Goal: Find contact information: Find contact information

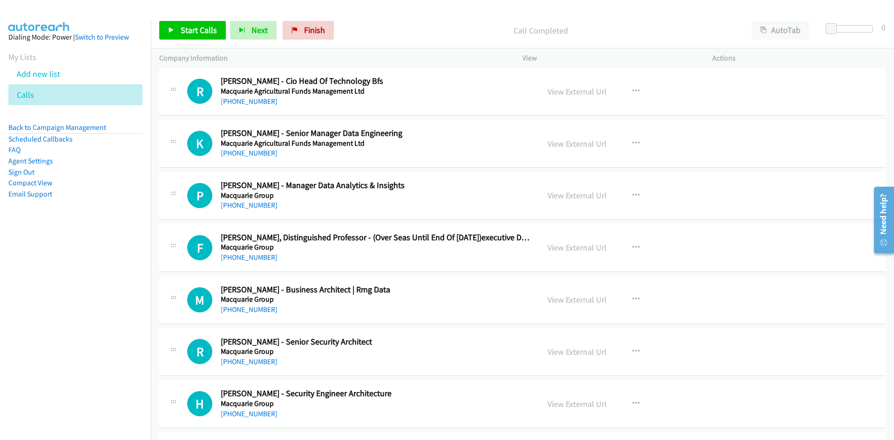
scroll to position [13081, 0]
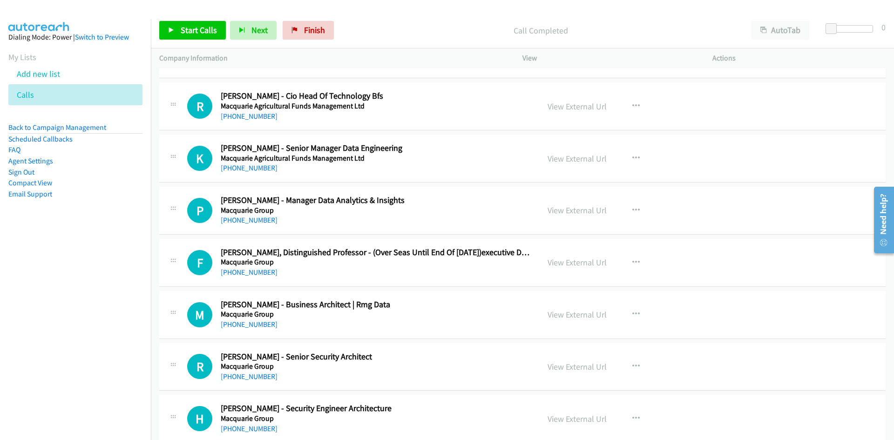
click at [335, 209] on h5 "Macquarie Group" at bounding box center [313, 210] width 184 height 9
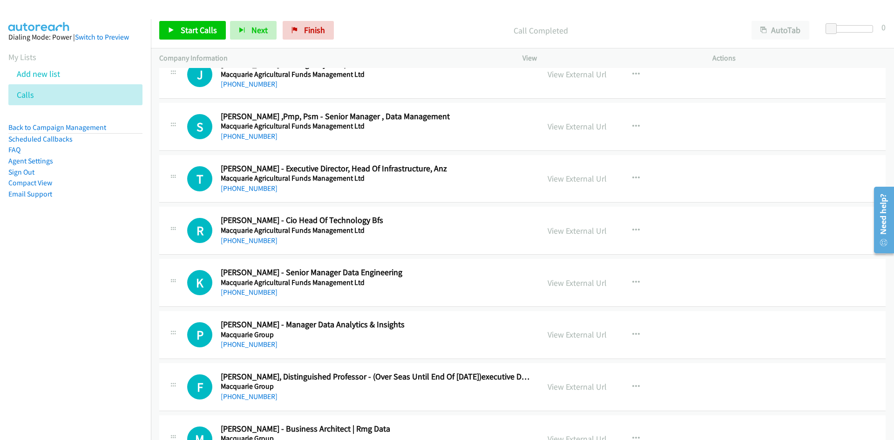
scroll to position [12941, 0]
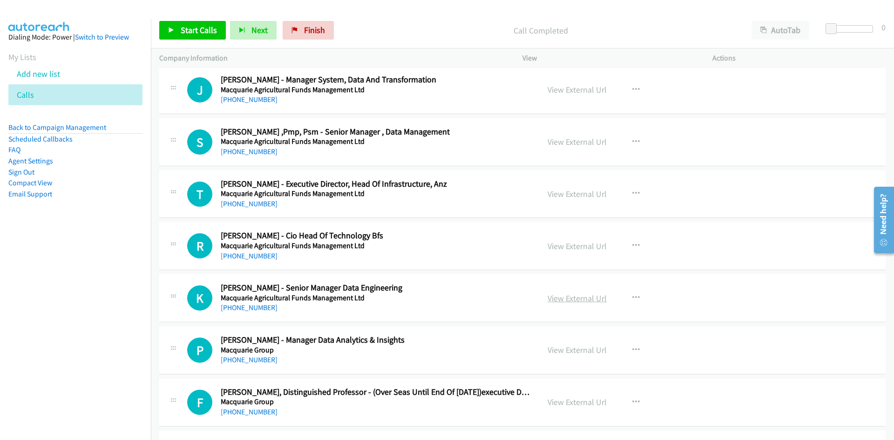
click at [566, 296] on link "View External Url" at bounding box center [576, 298] width 59 height 11
click at [246, 306] on link "[PHONE_NUMBER]" at bounding box center [249, 307] width 57 height 9
click at [404, 260] on div "R Callback Scheduled [PERSON_NAME] - Cio Head Of Technology Bfs Macquarie Agric…" at bounding box center [359, 245] width 344 height 31
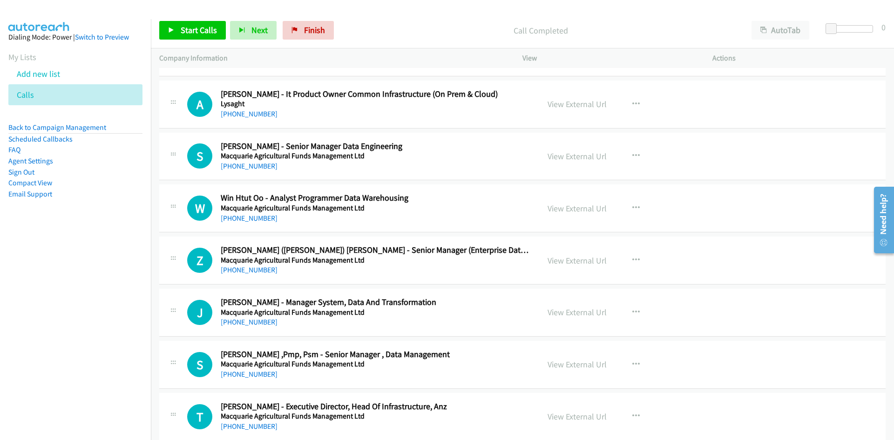
scroll to position [12708, 0]
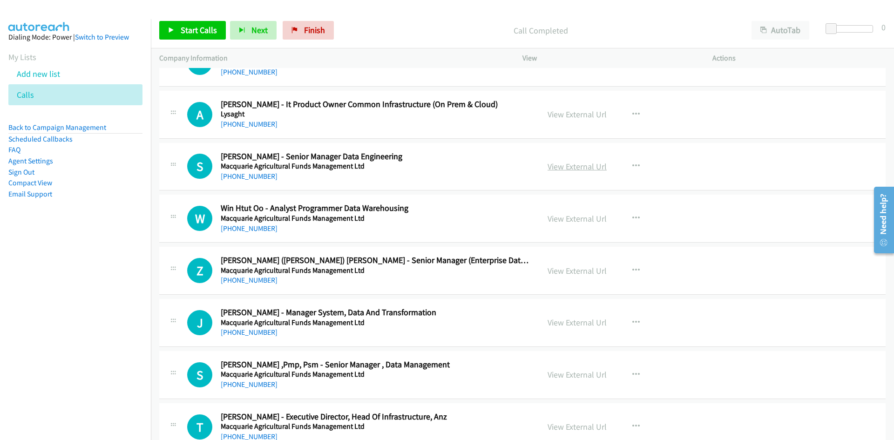
click at [573, 170] on link "View External Url" at bounding box center [576, 166] width 59 height 11
click at [242, 175] on link "[PHONE_NUMBER]" at bounding box center [249, 176] width 57 height 9
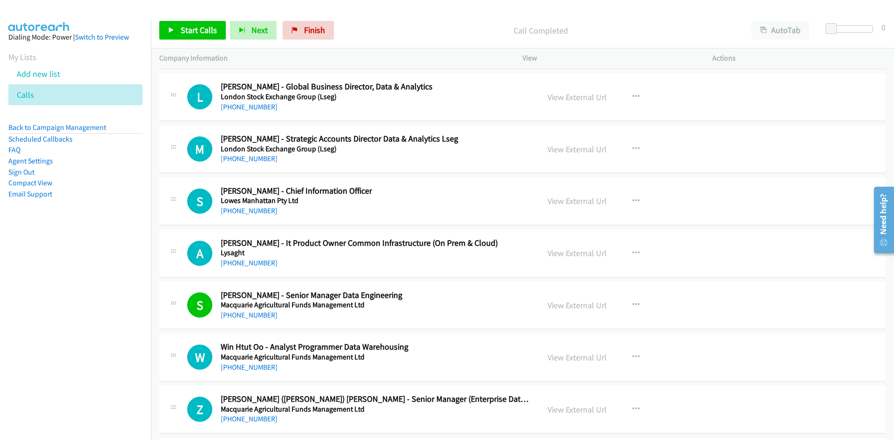
scroll to position [12569, 0]
click at [570, 100] on link "View External Url" at bounding box center [576, 98] width 59 height 11
click at [250, 110] on link "[PHONE_NUMBER]" at bounding box center [249, 107] width 57 height 9
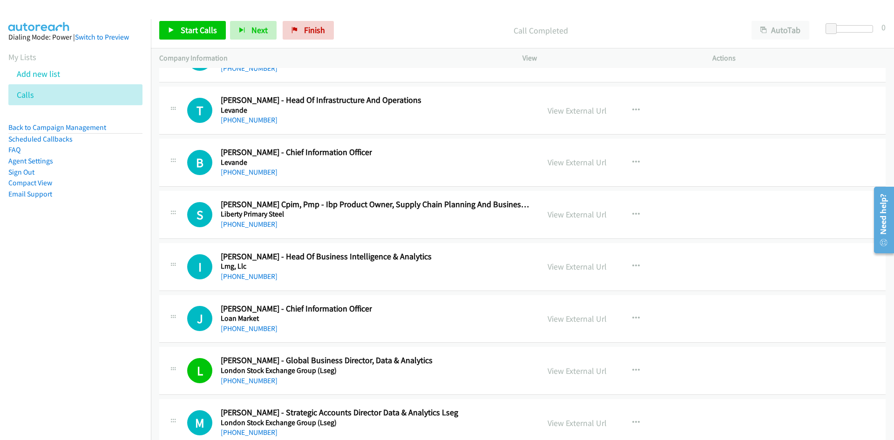
scroll to position [12289, 0]
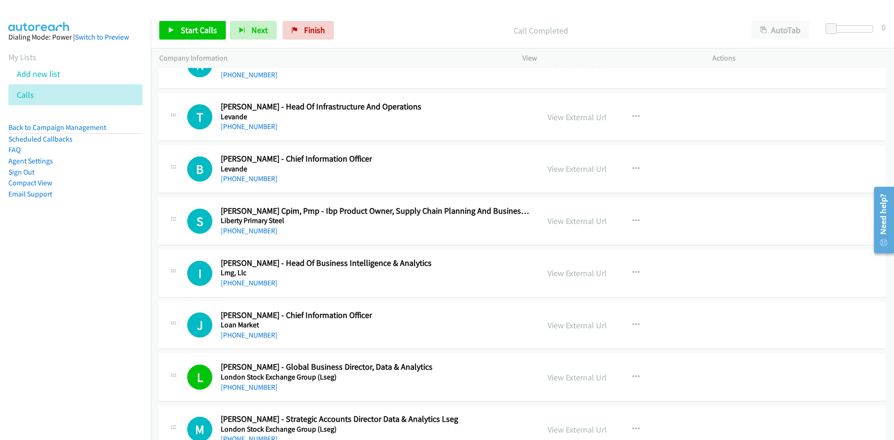
click at [409, 218] on h5 "Liberty Primary Steel" at bounding box center [376, 220] width 310 height 9
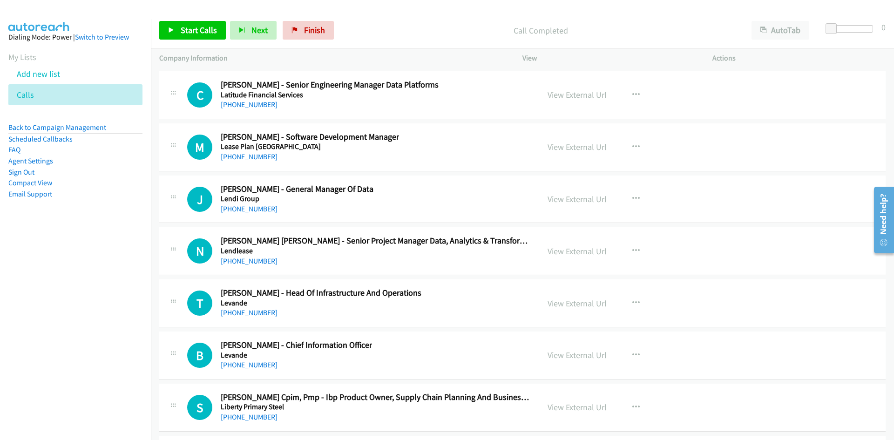
scroll to position [12057, 0]
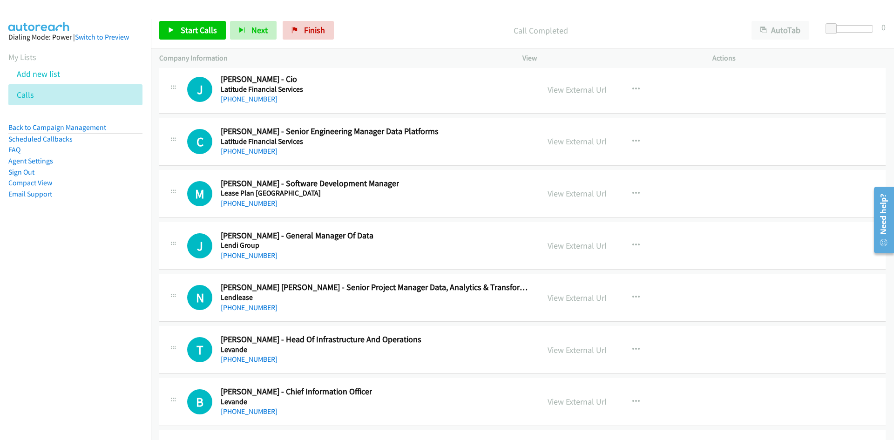
click at [572, 142] on link "View External Url" at bounding box center [576, 141] width 59 height 11
click at [238, 150] on link "[PHONE_NUMBER]" at bounding box center [249, 151] width 57 height 9
click at [424, 203] on div "M Callback Scheduled [PERSON_NAME] - Software Development Manager Lease Plan [G…" at bounding box center [359, 193] width 344 height 31
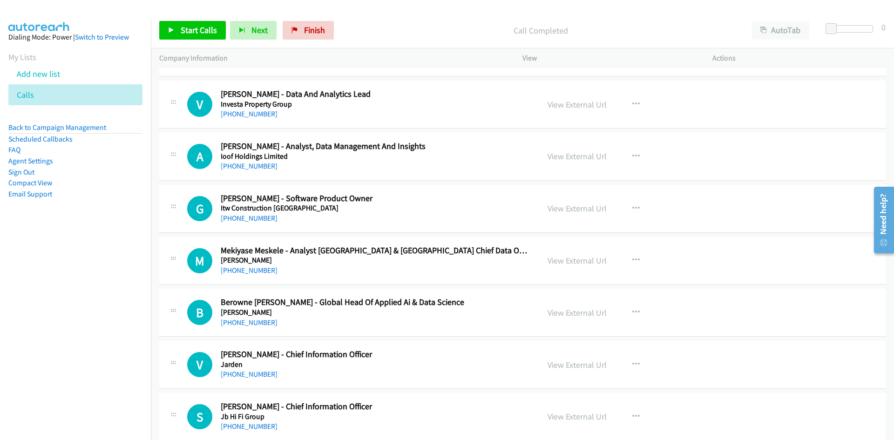
scroll to position [11172, 0]
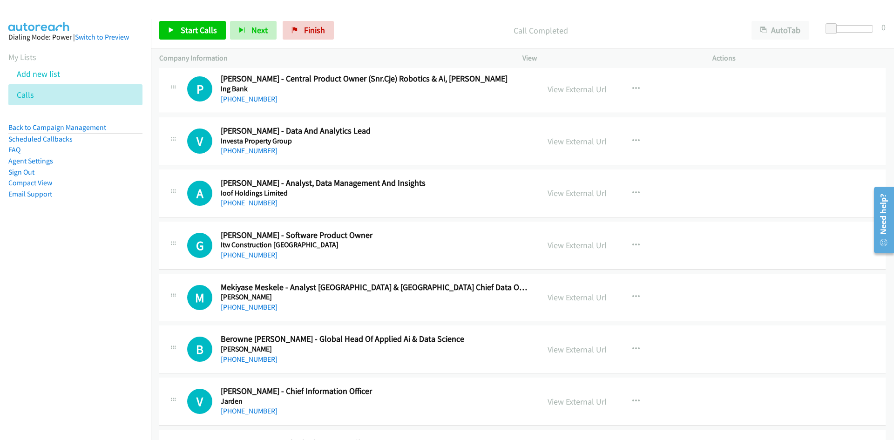
click at [575, 145] on link "View External Url" at bounding box center [576, 141] width 59 height 11
click at [242, 155] on link "[PHONE_NUMBER]" at bounding box center [249, 150] width 57 height 9
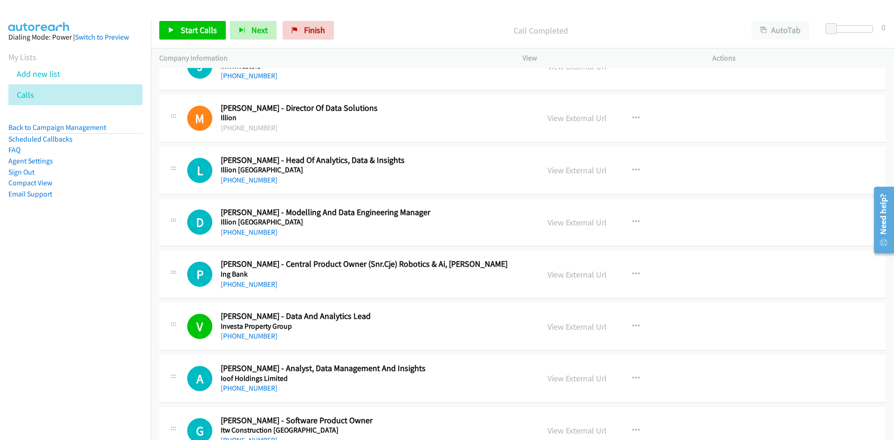
scroll to position [10986, 0]
click at [445, 226] on h5 "Illion [GEOGRAPHIC_DATA]" at bounding box center [374, 222] width 307 height 9
click at [572, 225] on link "View External Url" at bounding box center [576, 223] width 59 height 11
click at [240, 235] on link "[PHONE_NUMBER]" at bounding box center [249, 233] width 57 height 9
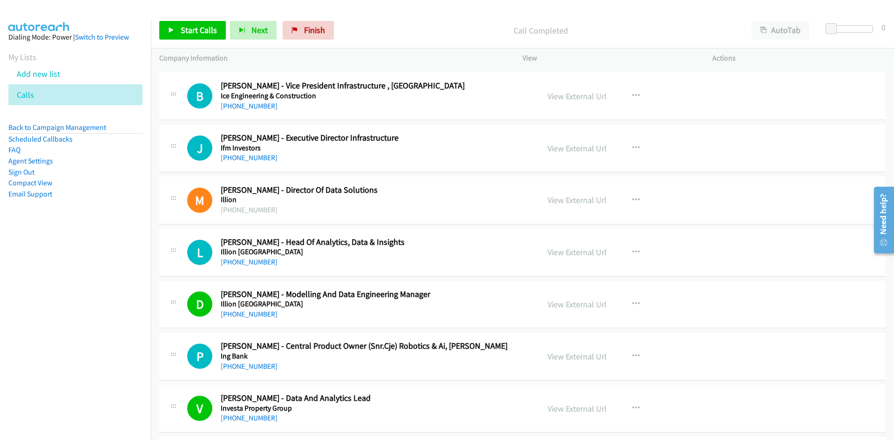
scroll to position [10893, 0]
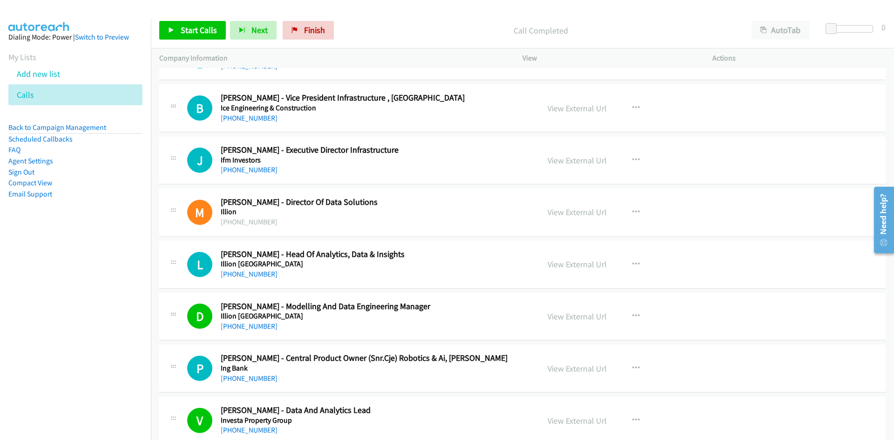
click at [375, 275] on div "[PHONE_NUMBER]" at bounding box center [374, 274] width 307 height 11
click at [576, 263] on link "View External Url" at bounding box center [576, 264] width 59 height 11
click at [235, 274] on link "[PHONE_NUMBER]" at bounding box center [249, 274] width 57 height 9
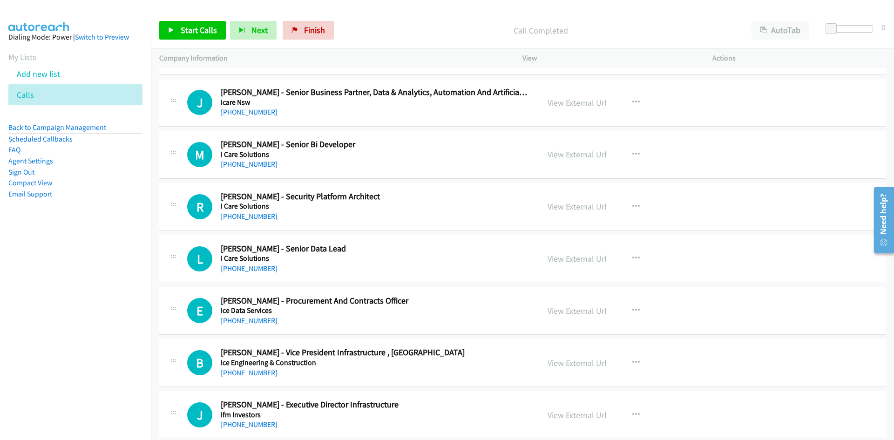
scroll to position [10614, 0]
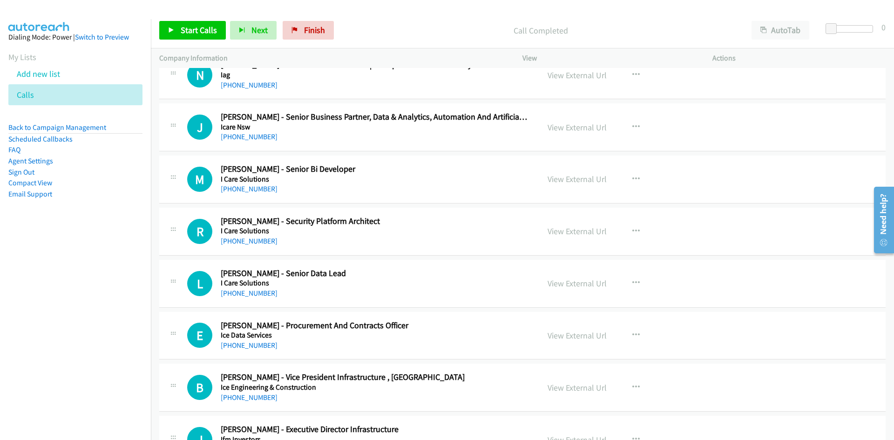
click at [391, 216] on h2 "[PERSON_NAME] - Security Platform Architect" at bounding box center [374, 221] width 307 height 11
